Goal: Information Seeking & Learning: Get advice/opinions

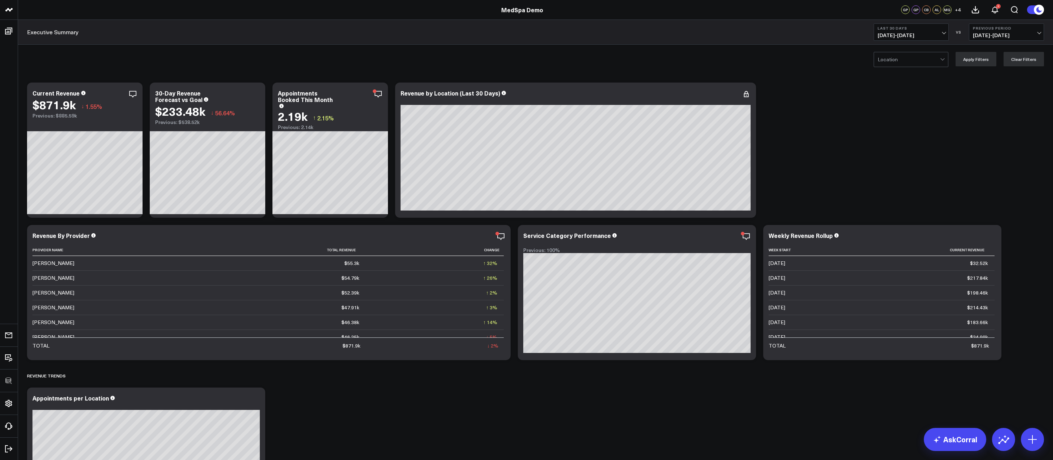
click at [506, 59] on div "Location Apply Filters Clear Filters" at bounding box center [535, 59] width 1035 height 29
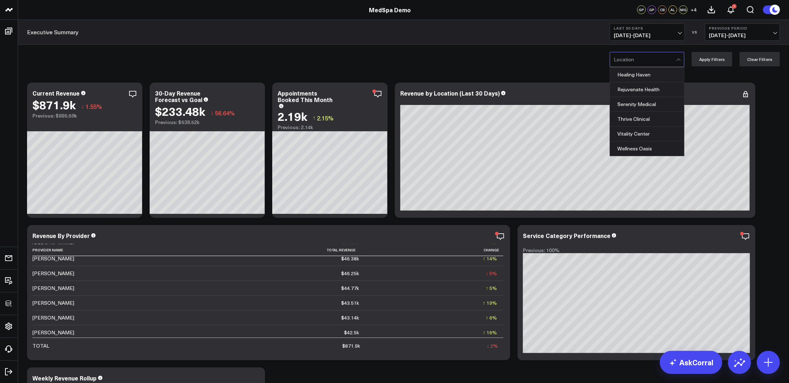
click at [657, 59] on div at bounding box center [645, 59] width 62 height 14
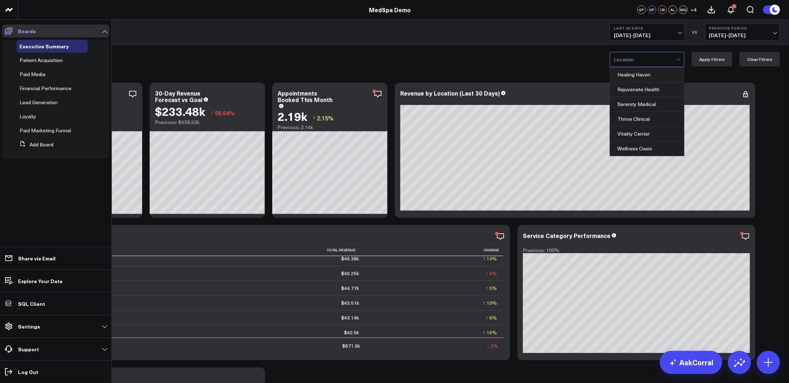
click at [10, 33] on icon at bounding box center [8, 31] width 7 height 7
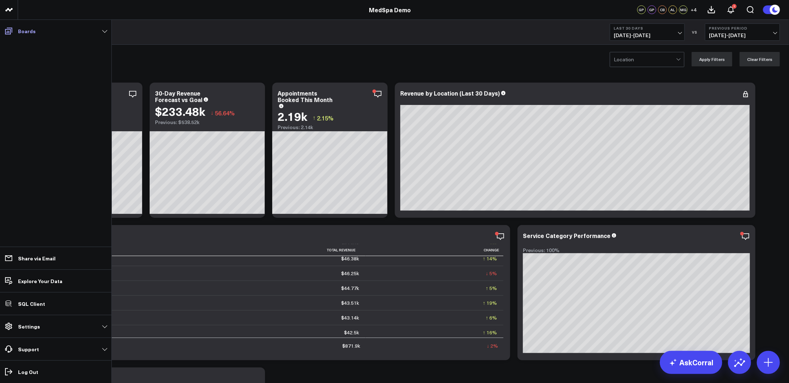
click at [10, 33] on icon at bounding box center [8, 31] width 7 height 7
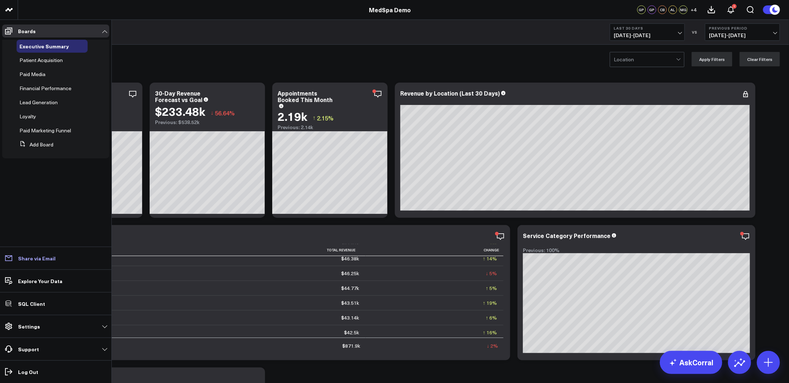
click at [41, 257] on p "Share via Email" at bounding box center [37, 258] width 38 height 6
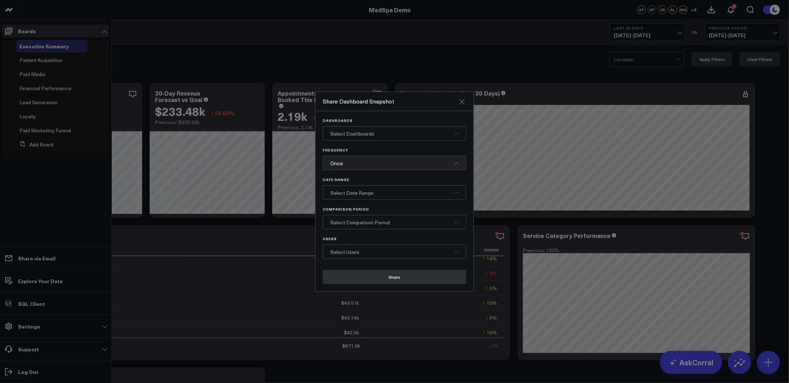
click at [465, 101] on icon "Close" at bounding box center [462, 101] width 9 height 9
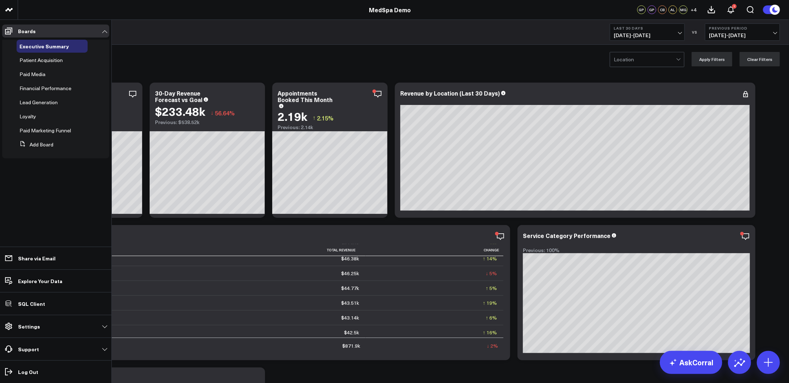
click at [438, 53] on div "Location Apply Filters Clear Filters" at bounding box center [403, 59] width 771 height 29
click at [357, 58] on div "Location Apply Filters Clear Filters" at bounding box center [403, 59] width 771 height 29
click at [10, 30] on icon at bounding box center [8, 31] width 7 height 7
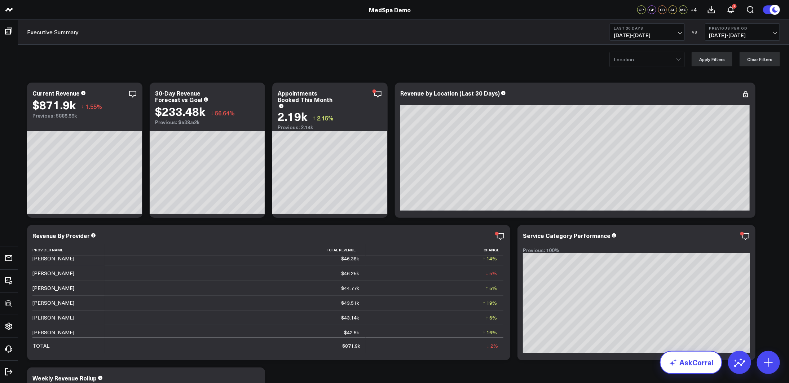
click at [658, 361] on link "AskCorral" at bounding box center [691, 362] width 62 height 23
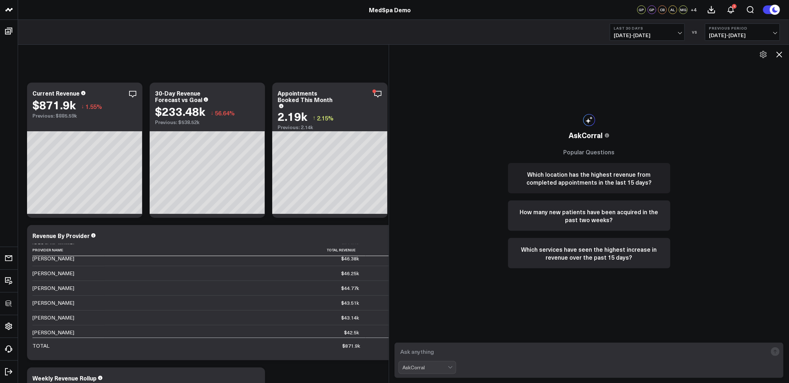
click at [578, 180] on button "Which location has the highest revenue from completed appointments in the last …" at bounding box center [589, 178] width 162 height 30
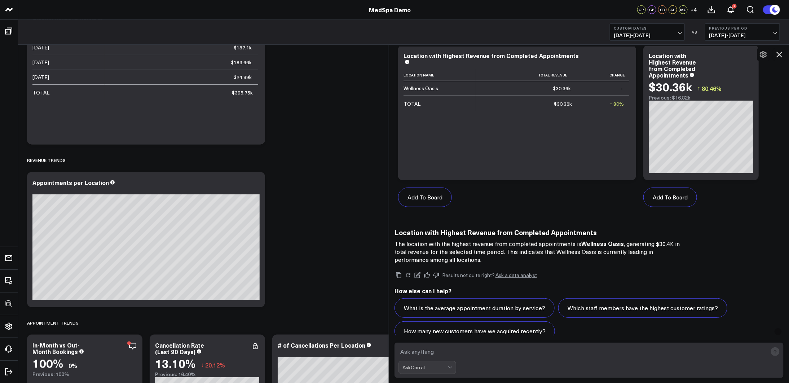
scroll to position [265, 0]
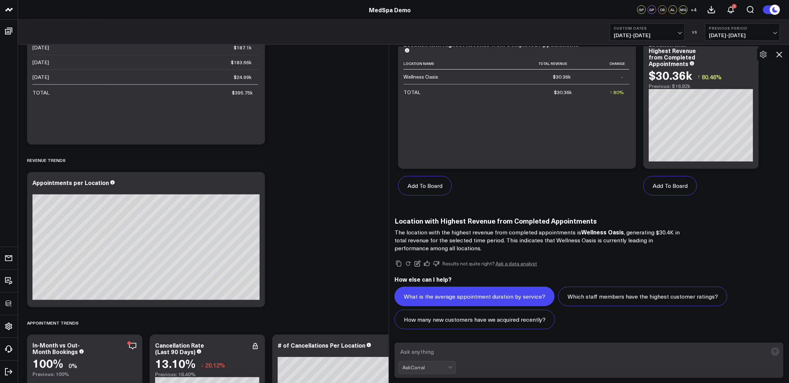
click at [516, 294] on button "What is the average appointment duration by service?" at bounding box center [475, 296] width 160 height 19
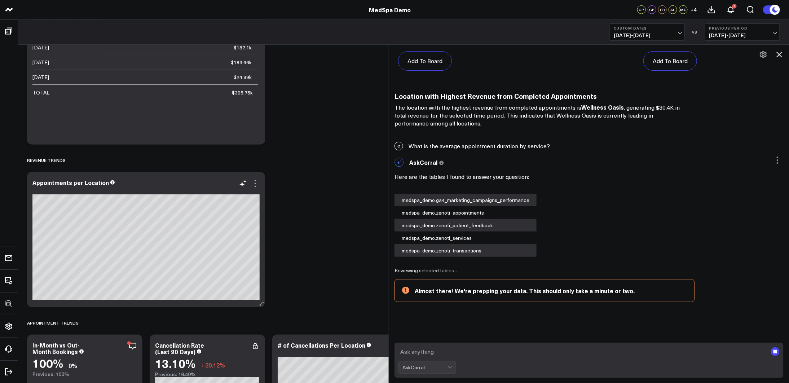
scroll to position [395, 0]
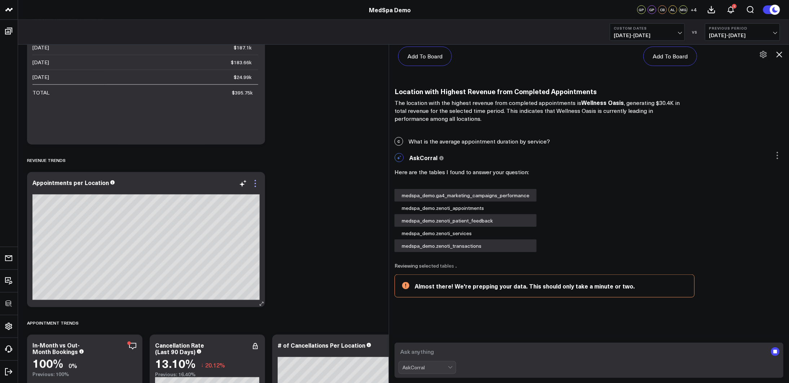
click at [258, 185] on icon at bounding box center [255, 183] width 9 height 9
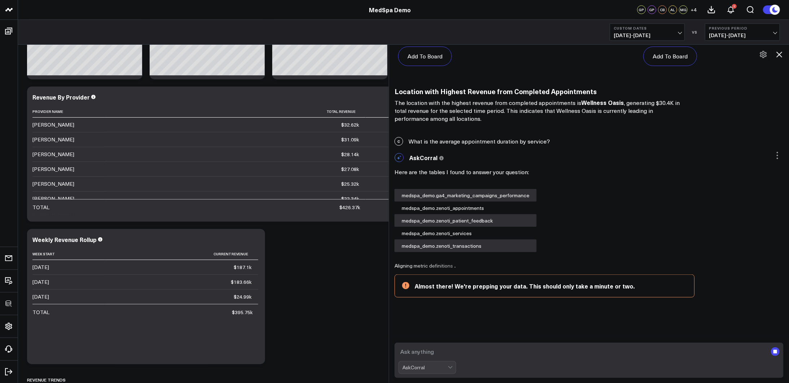
scroll to position [0, 0]
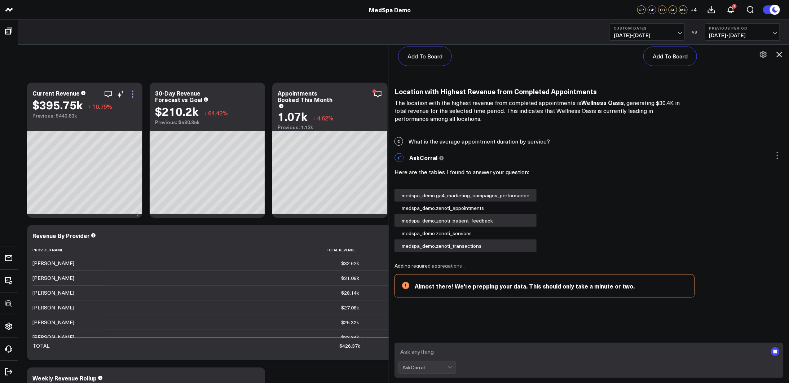
click at [135, 95] on icon at bounding box center [132, 94] width 9 height 9
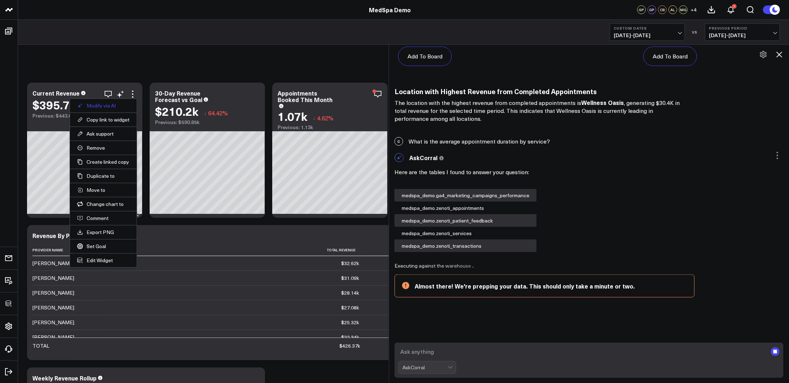
click at [109, 104] on button "Modify via AI" at bounding box center [103, 105] width 52 height 6
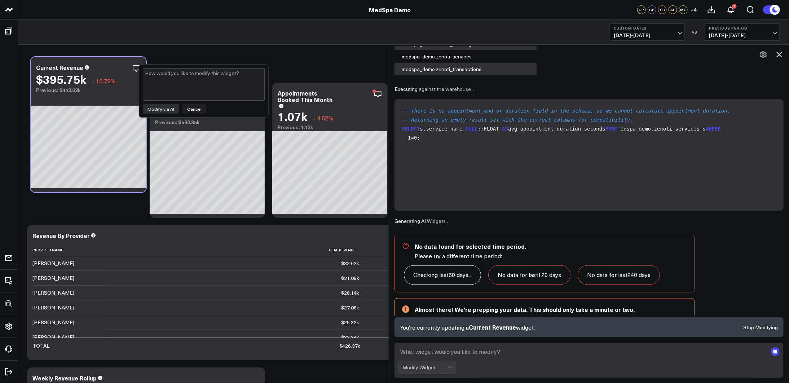
scroll to position [614, 0]
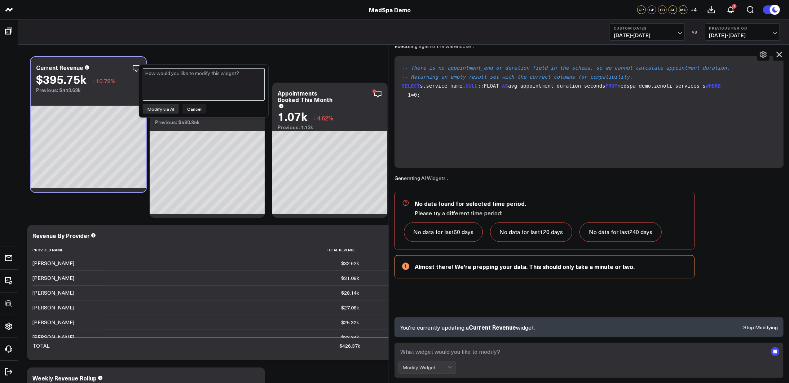
click at [181, 77] on textarea at bounding box center [204, 84] width 122 height 32
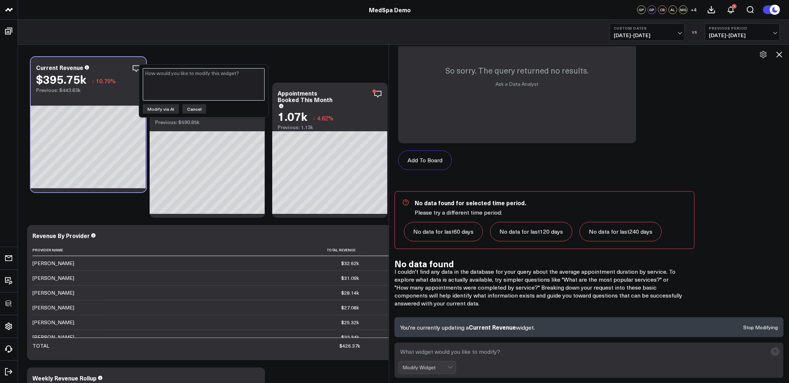
scroll to position [1023, 0]
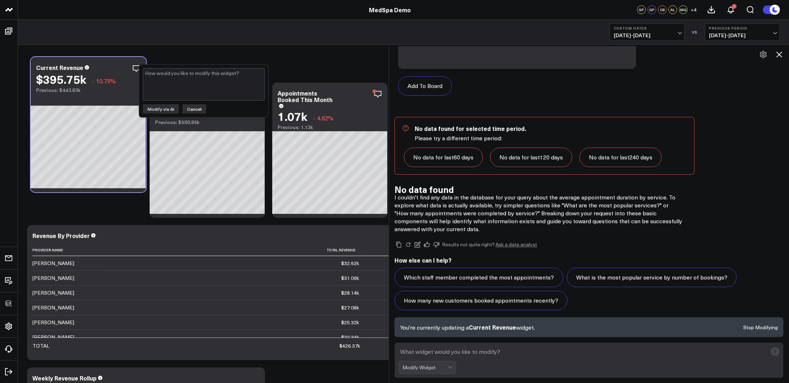
click at [194, 106] on button "Cancel" at bounding box center [195, 108] width 24 height 9
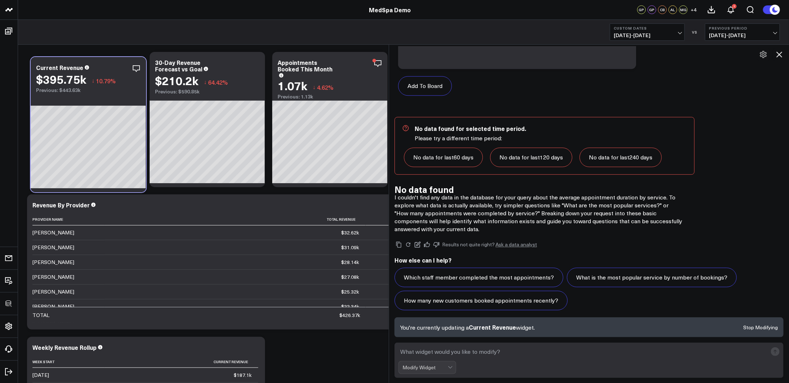
scroll to position [26, 0]
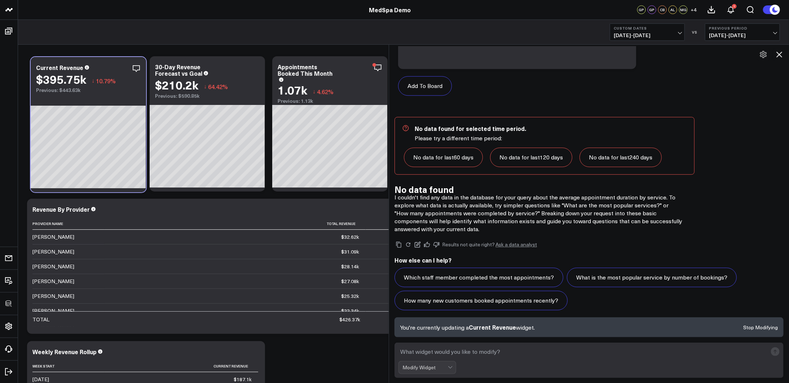
click at [658, 56] on icon at bounding box center [779, 54] width 9 height 9
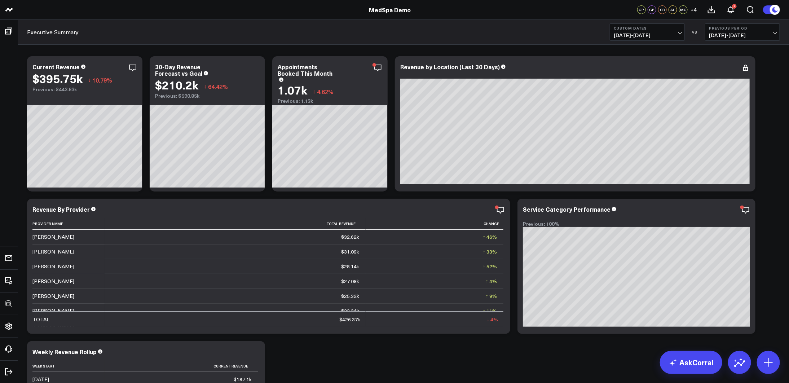
scroll to position [1003, 0]
click at [658, 358] on icon at bounding box center [740, 363] width 12 height 12
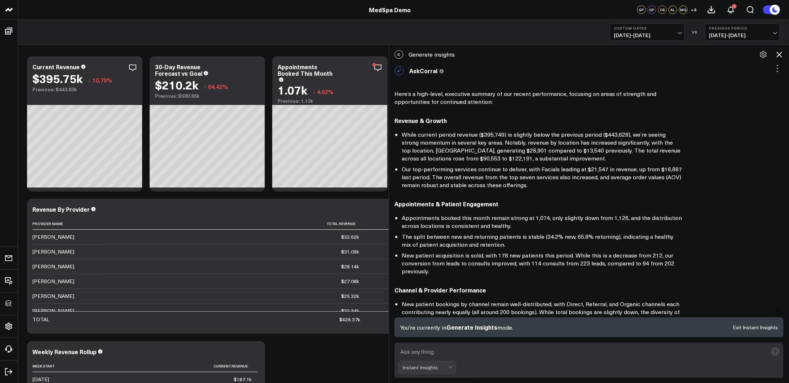
scroll to position [0, 0]
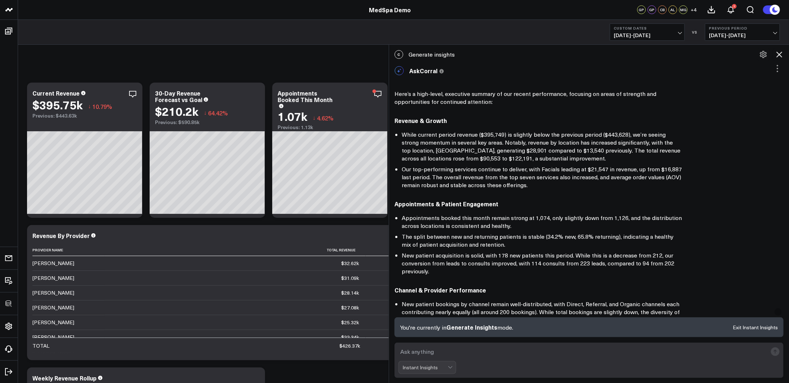
click at [658, 51] on icon at bounding box center [779, 54] width 9 height 9
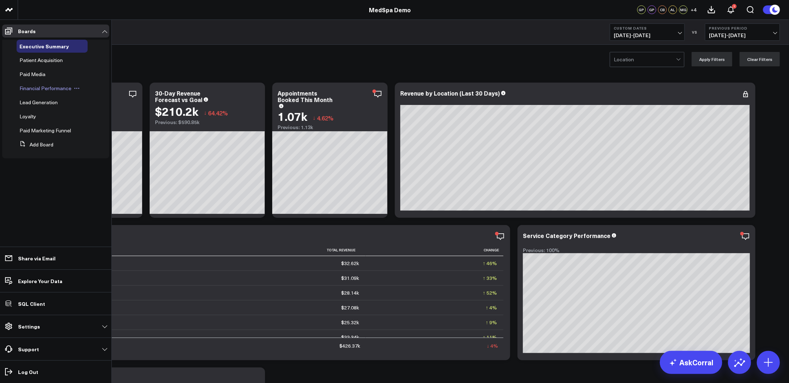
click at [41, 88] on span "Financial Performance" at bounding box center [45, 88] width 52 height 7
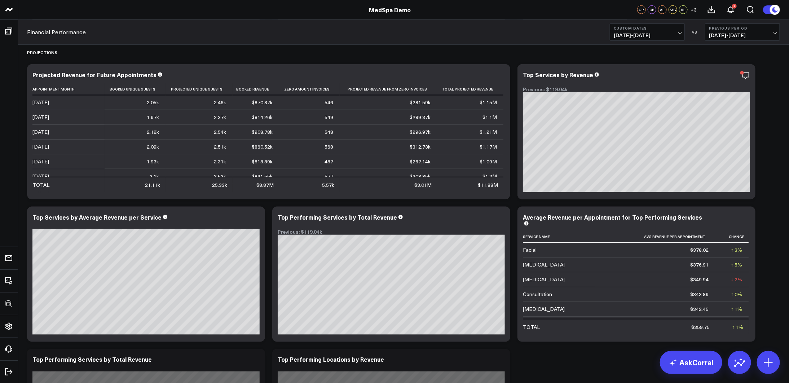
scroll to position [525, 0]
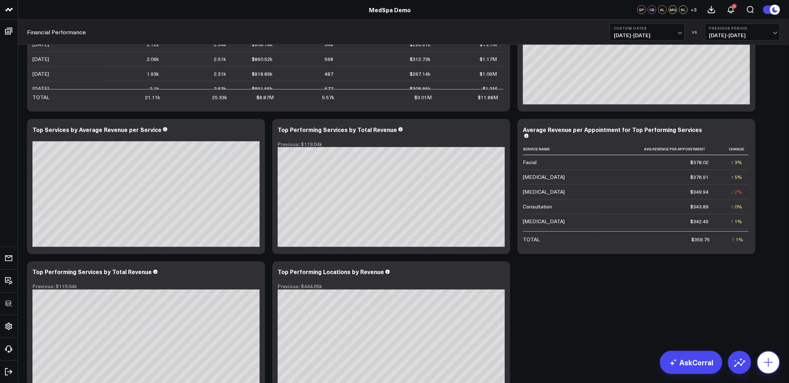
click at [658, 359] on icon at bounding box center [769, 363] width 12 height 12
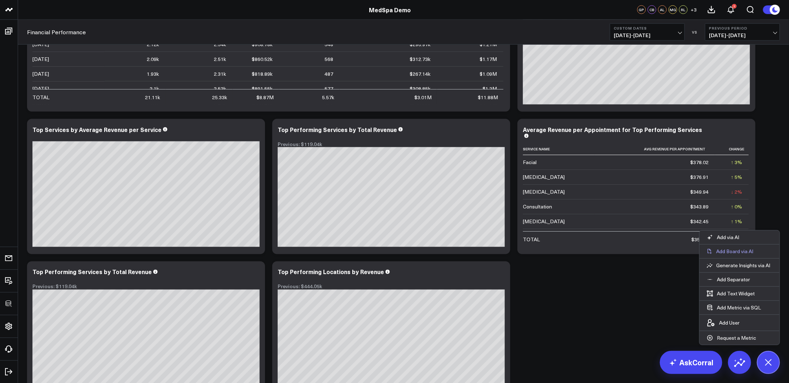
click at [658, 252] on p "Add Board via AI" at bounding box center [734, 251] width 37 height 6
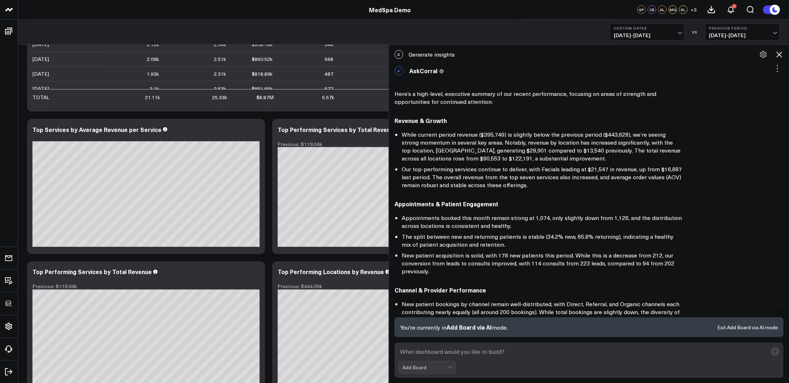
scroll to position [265, 0]
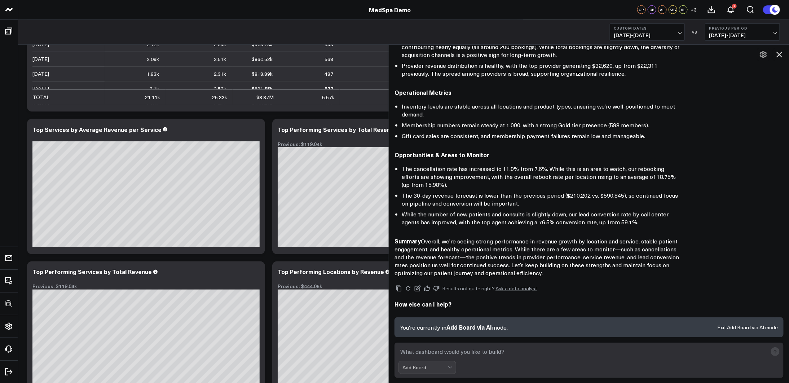
click at [541, 354] on textarea at bounding box center [583, 351] width 369 height 13
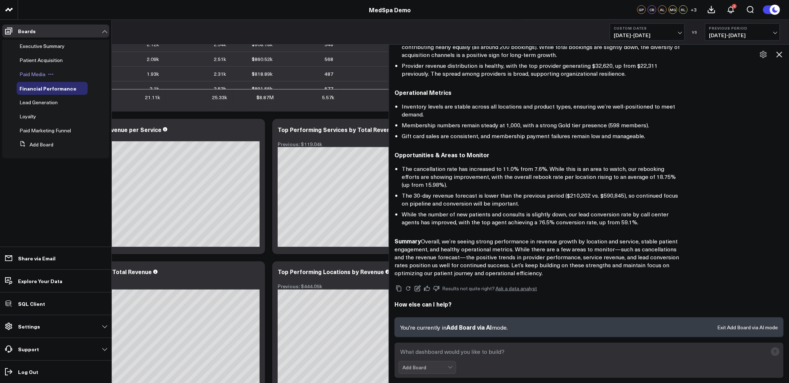
click at [29, 73] on span "Paid Media" at bounding box center [32, 74] width 26 height 7
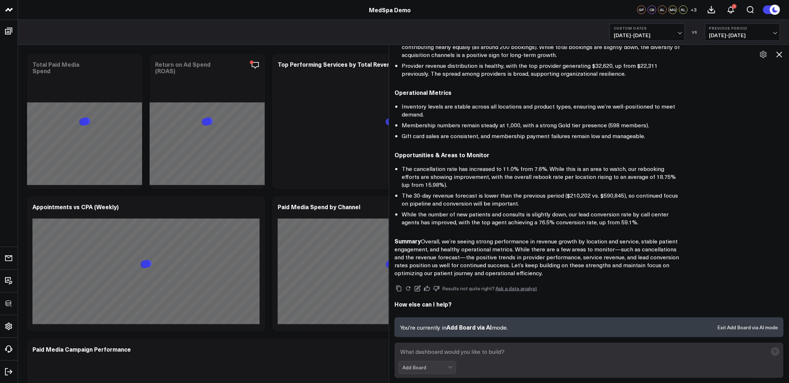
click at [658, 53] on icon at bounding box center [779, 54] width 9 height 9
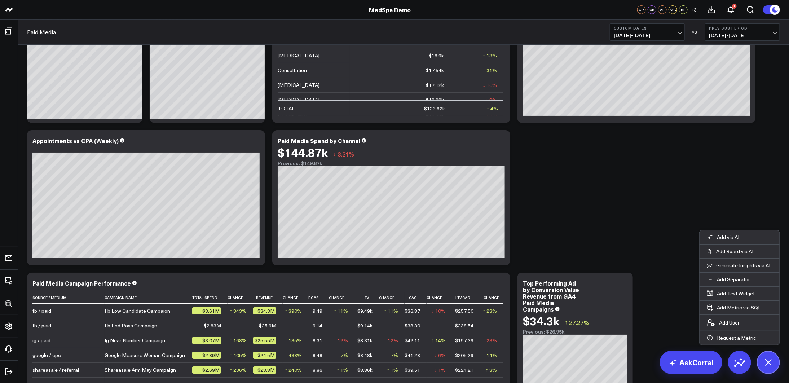
scroll to position [86, 0]
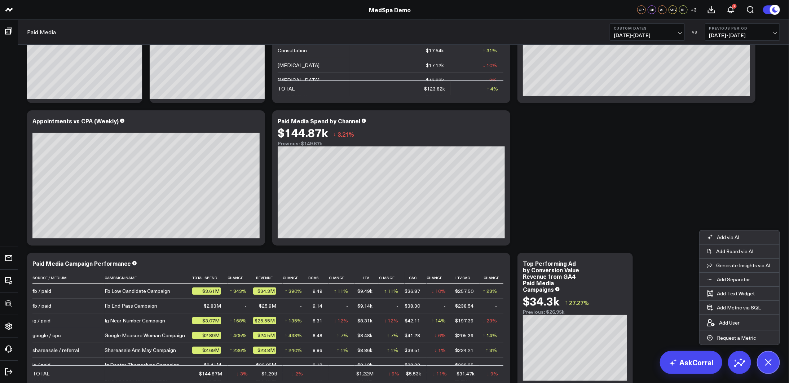
click at [658, 193] on div "Modify via AI Copy link to widget Ask support Remove Create linked copy Executi…" at bounding box center [403, 320] width 760 height 713
click at [658, 364] on icon at bounding box center [768, 362] width 16 height 16
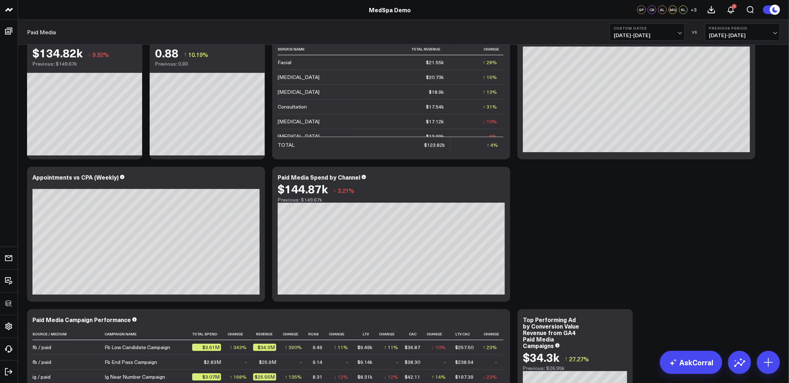
scroll to position [0, 0]
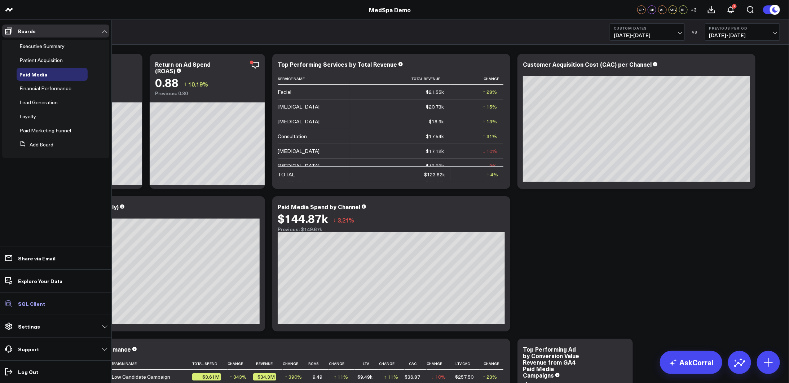
click at [36, 301] on p "SQL Client" at bounding box center [31, 304] width 27 height 6
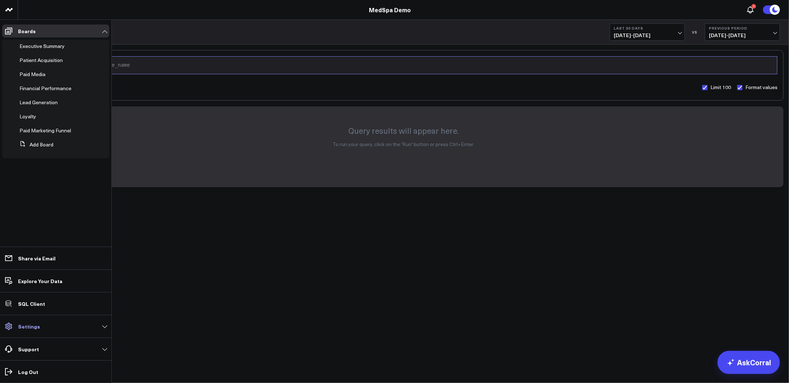
click at [23, 329] on p "Settings" at bounding box center [29, 327] width 22 height 6
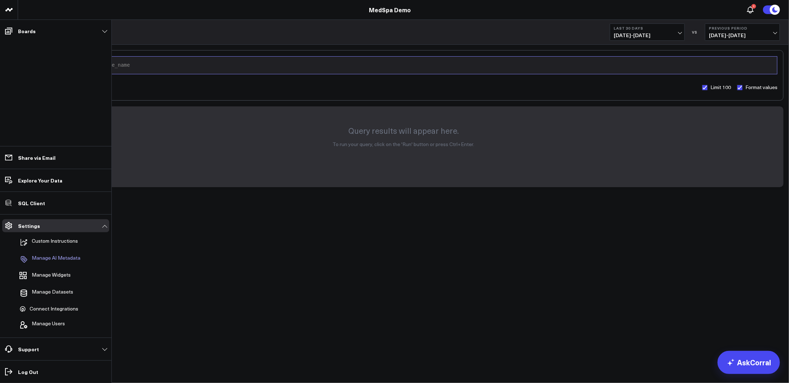
click at [63, 259] on p "Manage AI Metadata" at bounding box center [56, 259] width 49 height 9
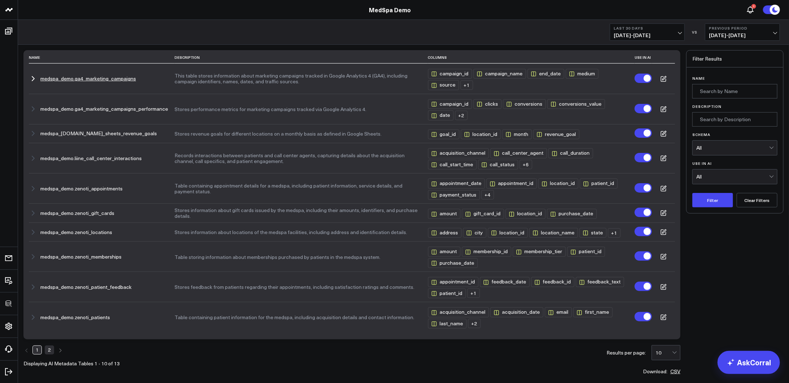
click at [126, 79] on button "medspa_demo.ga4_marketing_campaigns" at bounding box center [88, 79] width 96 height 6
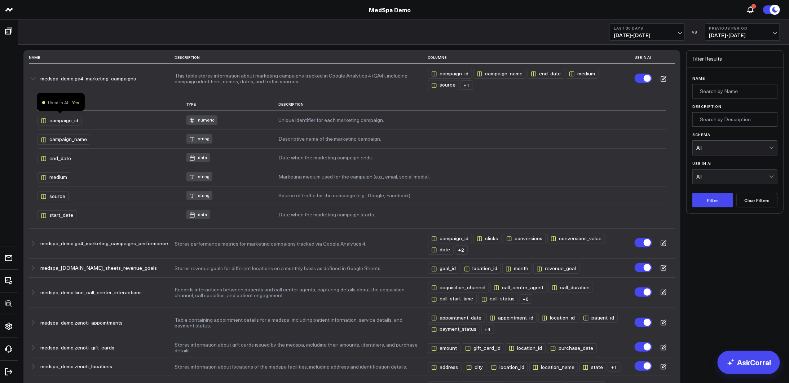
click at [70, 119] on div "campaign_id" at bounding box center [60, 121] width 44 height 10
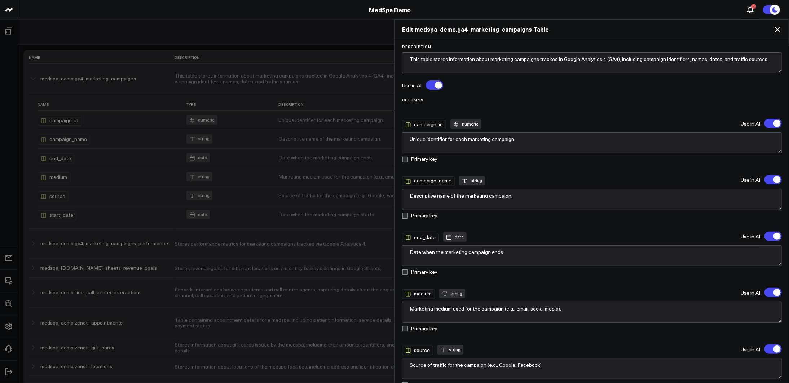
click at [776, 34] on div "Edit medspa_demo.ga4_marketing_campaigns Table" at bounding box center [592, 29] width 394 height 19
click at [782, 30] on icon at bounding box center [777, 29] width 9 height 9
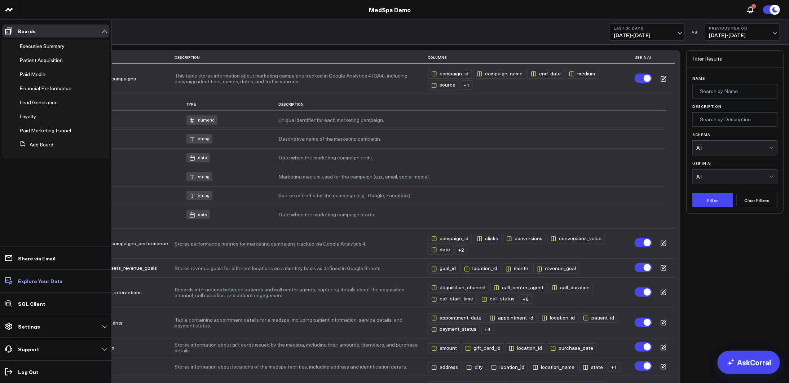
click at [32, 282] on p "Explore Your Data" at bounding box center [40, 281] width 44 height 6
click at [28, 329] on p "Settings" at bounding box center [29, 327] width 22 height 6
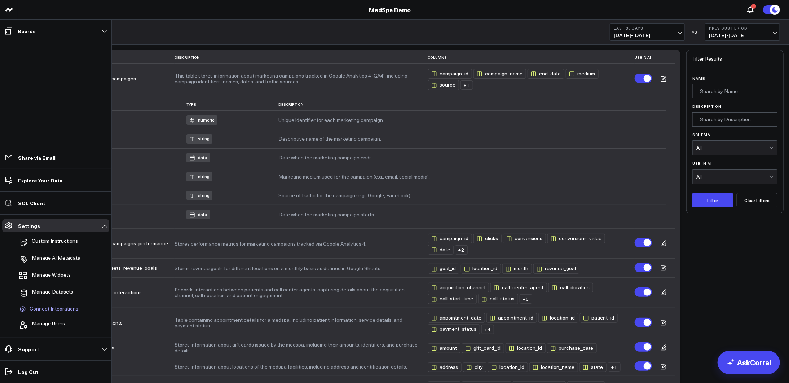
click at [57, 306] on span "Connect Integrations" at bounding box center [54, 309] width 49 height 6
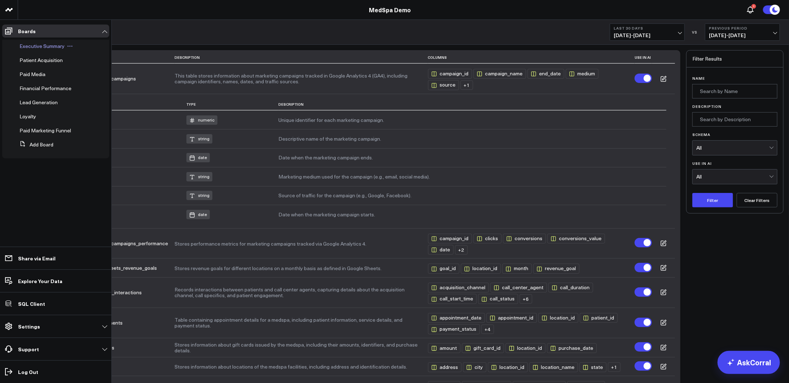
click at [35, 45] on span "Executive Summary" at bounding box center [41, 46] width 45 height 7
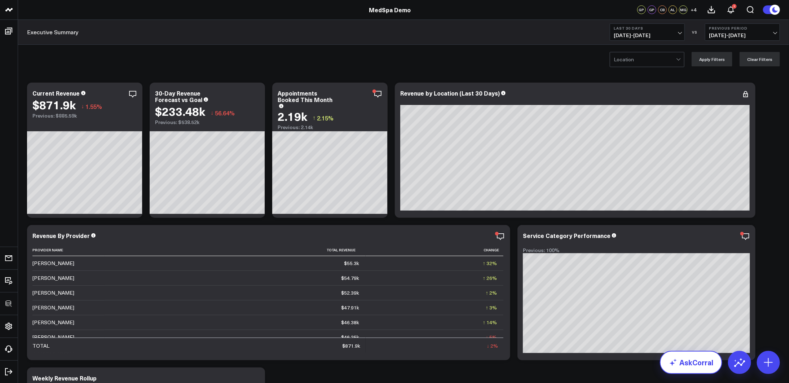
click at [686, 361] on link "AskCorral" at bounding box center [691, 362] width 62 height 23
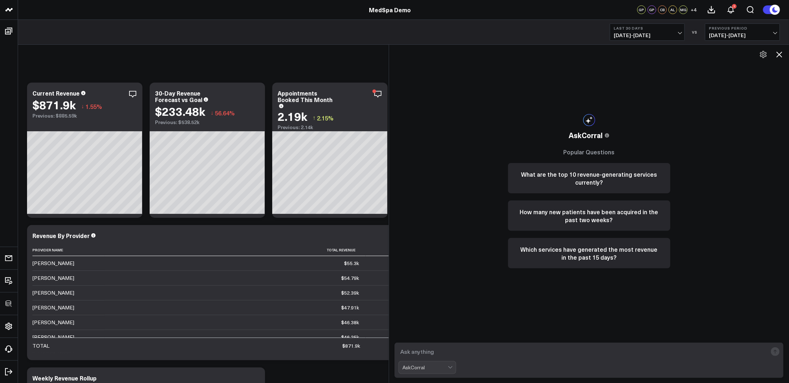
click at [547, 343] on form "AskCorral" at bounding box center [589, 360] width 389 height 35
click at [547, 351] on textarea at bounding box center [583, 351] width 369 height 13
type textarea "who is my top performing provider this month"
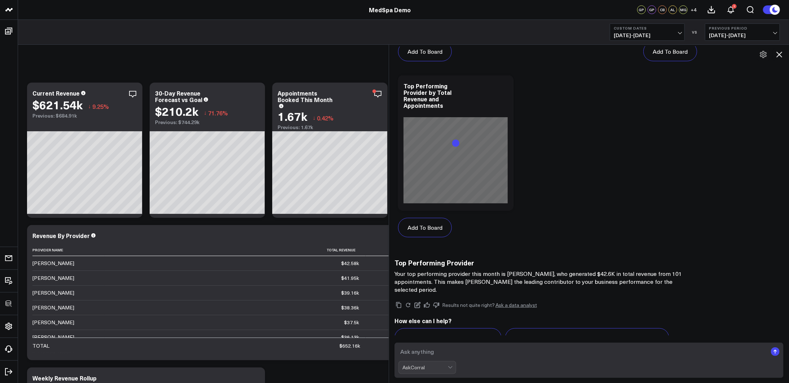
scroll to position [441, 0]
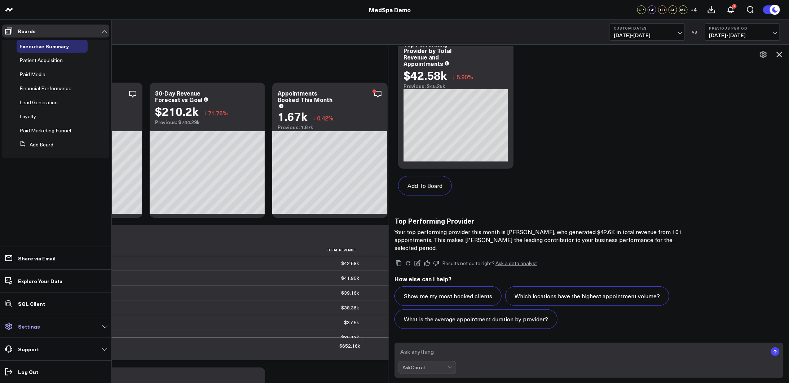
click at [10, 328] on icon at bounding box center [8, 326] width 7 height 7
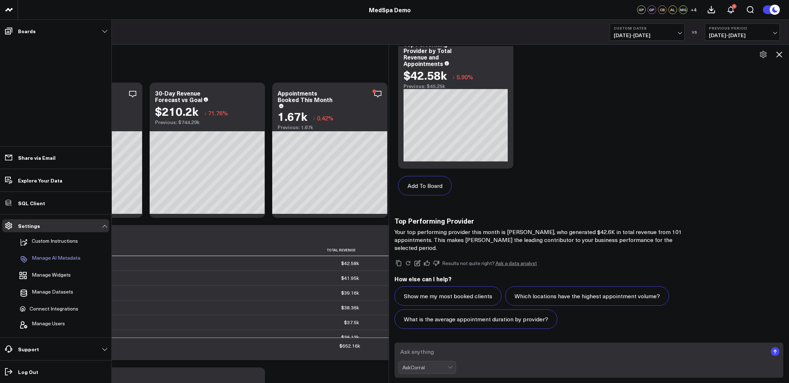
click at [56, 260] on p "Manage AI Metadata" at bounding box center [56, 259] width 49 height 9
